Goal: Task Accomplishment & Management: Manage account settings

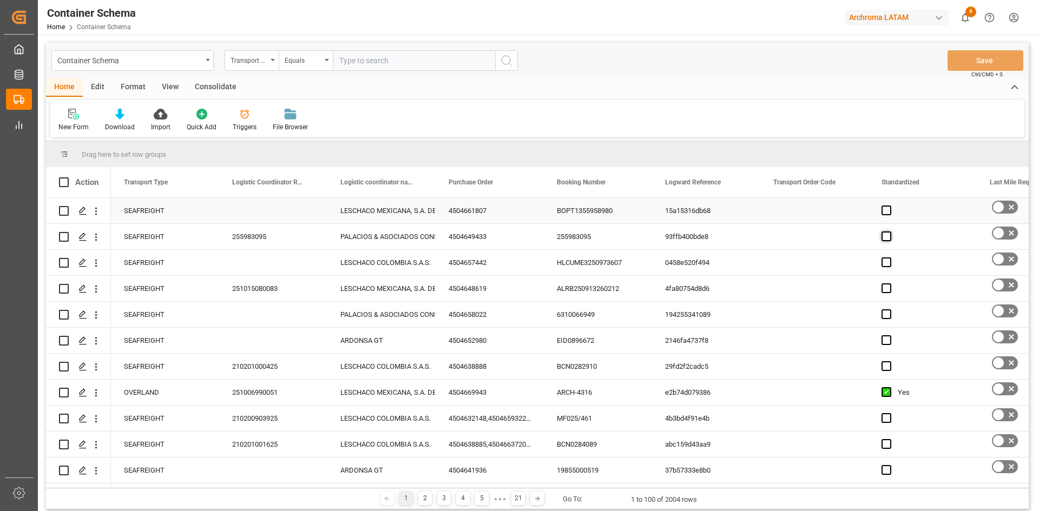
drag, startPoint x: 888, startPoint y: 212, endPoint x: 887, endPoint y: 237, distance: 24.9
click at [888, 212] on span "Press SPACE to select this row." at bounding box center [886, 211] width 10 height 10
click at [889, 206] on input "Press SPACE to select this row." at bounding box center [889, 206] width 0 height 0
click at [887, 237] on span "Press SPACE to select this row." at bounding box center [886, 237] width 10 height 10
click at [889, 232] on input "Press SPACE to select this row." at bounding box center [889, 232] width 0 height 0
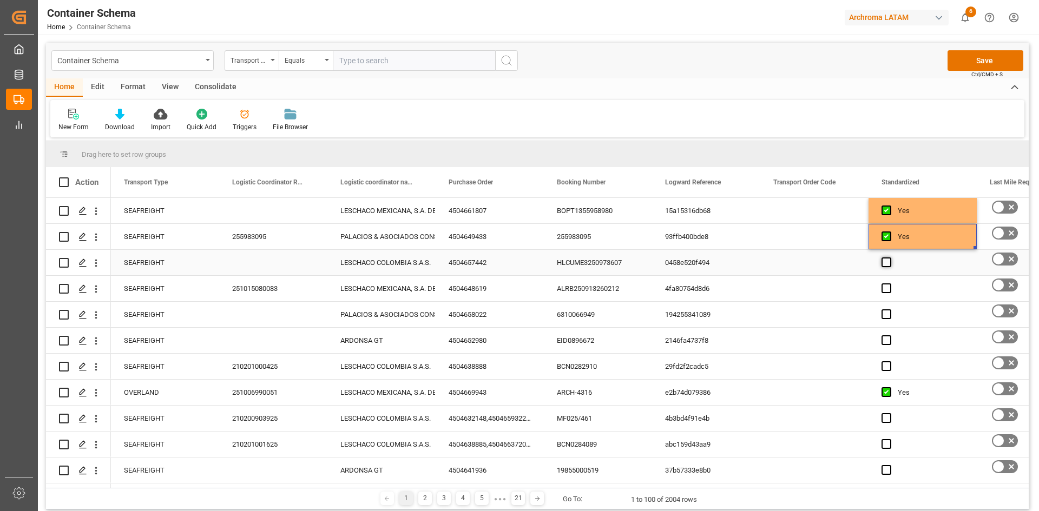
click at [888, 262] on span "Press SPACE to select this row." at bounding box center [886, 262] width 10 height 10
click at [889, 257] on input "Press SPACE to select this row." at bounding box center [889, 257] width 0 height 0
click at [889, 290] on span "Press SPACE to select this row." at bounding box center [886, 288] width 10 height 10
click at [889, 283] on input "Press SPACE to select this row." at bounding box center [889, 283] width 0 height 0
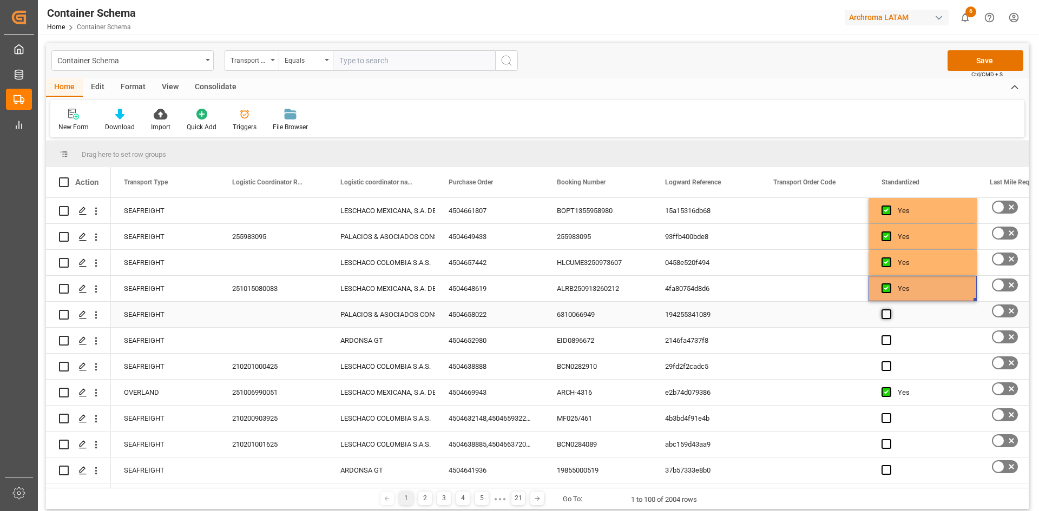
click at [888, 313] on span "Press SPACE to select this row." at bounding box center [886, 314] width 10 height 10
click at [889, 309] on input "Press SPACE to select this row." at bounding box center [889, 309] width 0 height 0
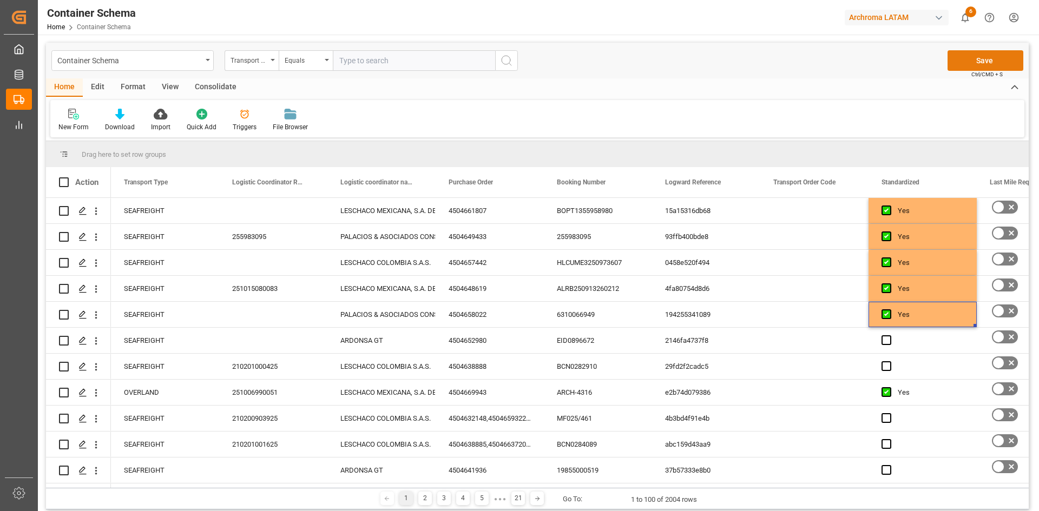
click at [976, 64] on button "Save" at bounding box center [985, 60] width 76 height 21
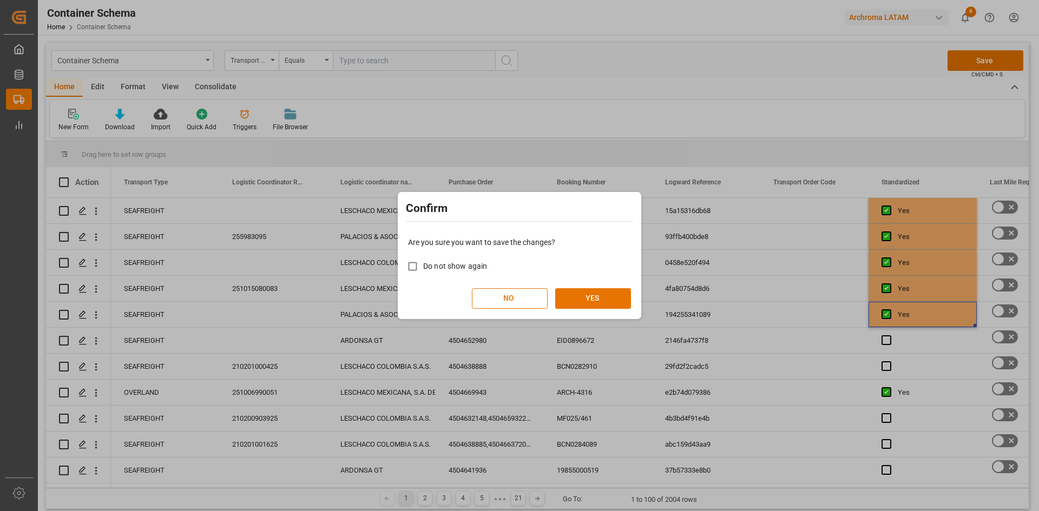
click at [463, 268] on span "Do not show again" at bounding box center [455, 266] width 64 height 9
click at [423, 268] on input "Do not show again" at bounding box center [412, 266] width 21 height 21
checkbox input "true"
click at [607, 293] on button "YES" at bounding box center [593, 298] width 76 height 21
